Goal: Task Accomplishment & Management: Manage account settings

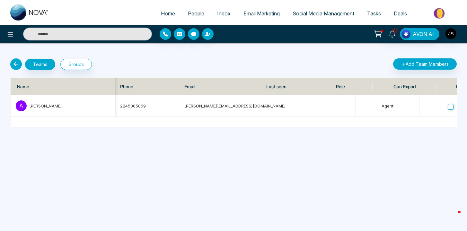
scroll to position [0, 237]
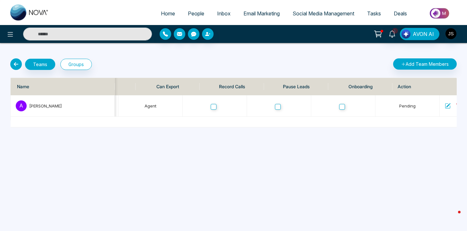
click at [166, 16] on span "Home" at bounding box center [168, 13] width 14 height 6
select select "*"
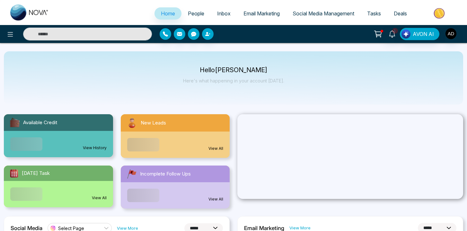
click at [193, 15] on span "People" at bounding box center [196, 13] width 16 height 6
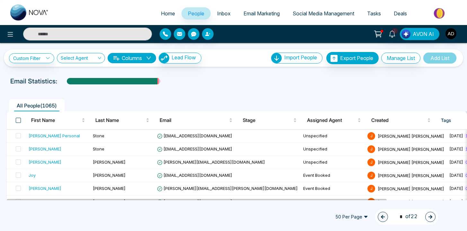
click at [20, 119] on span at bounding box center [18, 120] width 5 height 5
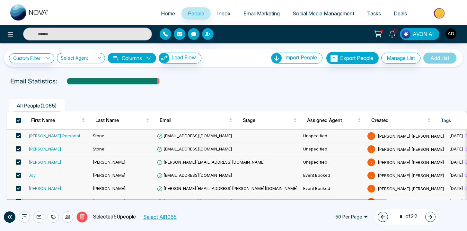
click at [153, 216] on button "Select All 1065" at bounding box center [160, 217] width 38 height 8
click at [67, 218] on icon at bounding box center [67, 217] width 5 height 4
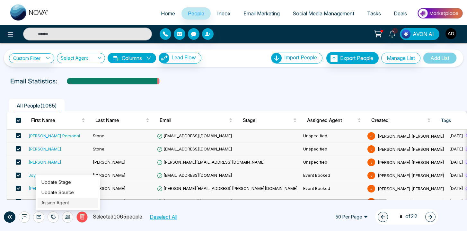
click at [63, 202] on link "Assign Agent" at bounding box center [55, 202] width 28 height 5
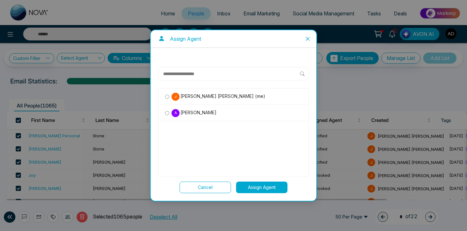
click at [188, 111] on span "[PERSON_NAME]" at bounding box center [198, 112] width 37 height 7
click at [265, 190] on button "Assign Agent" at bounding box center [261, 188] width 51 height 12
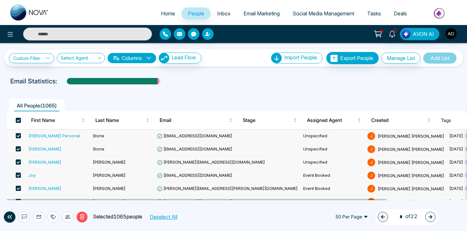
click at [67, 219] on icon at bounding box center [67, 217] width 5 height 4
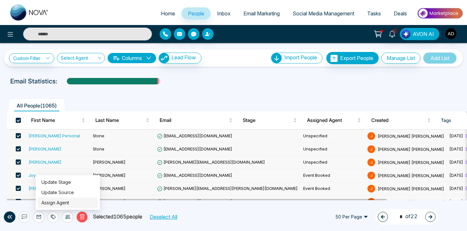
click at [69, 202] on link "Assign Agent" at bounding box center [55, 202] width 28 height 5
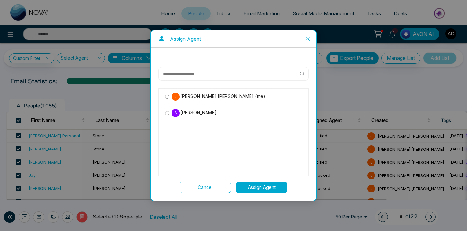
click at [209, 108] on div "A [PERSON_NAME]" at bounding box center [234, 113] width 150 height 16
click at [206, 112] on span "[PERSON_NAME]" at bounding box center [198, 112] width 37 height 7
click at [250, 187] on button "Assign Agent" at bounding box center [261, 188] width 51 height 12
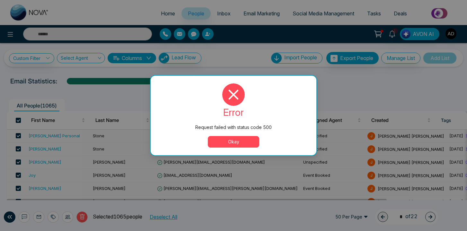
click at [236, 142] on button "Okay" at bounding box center [233, 142] width 51 height 12
